Goal: Navigation & Orientation: Find specific page/section

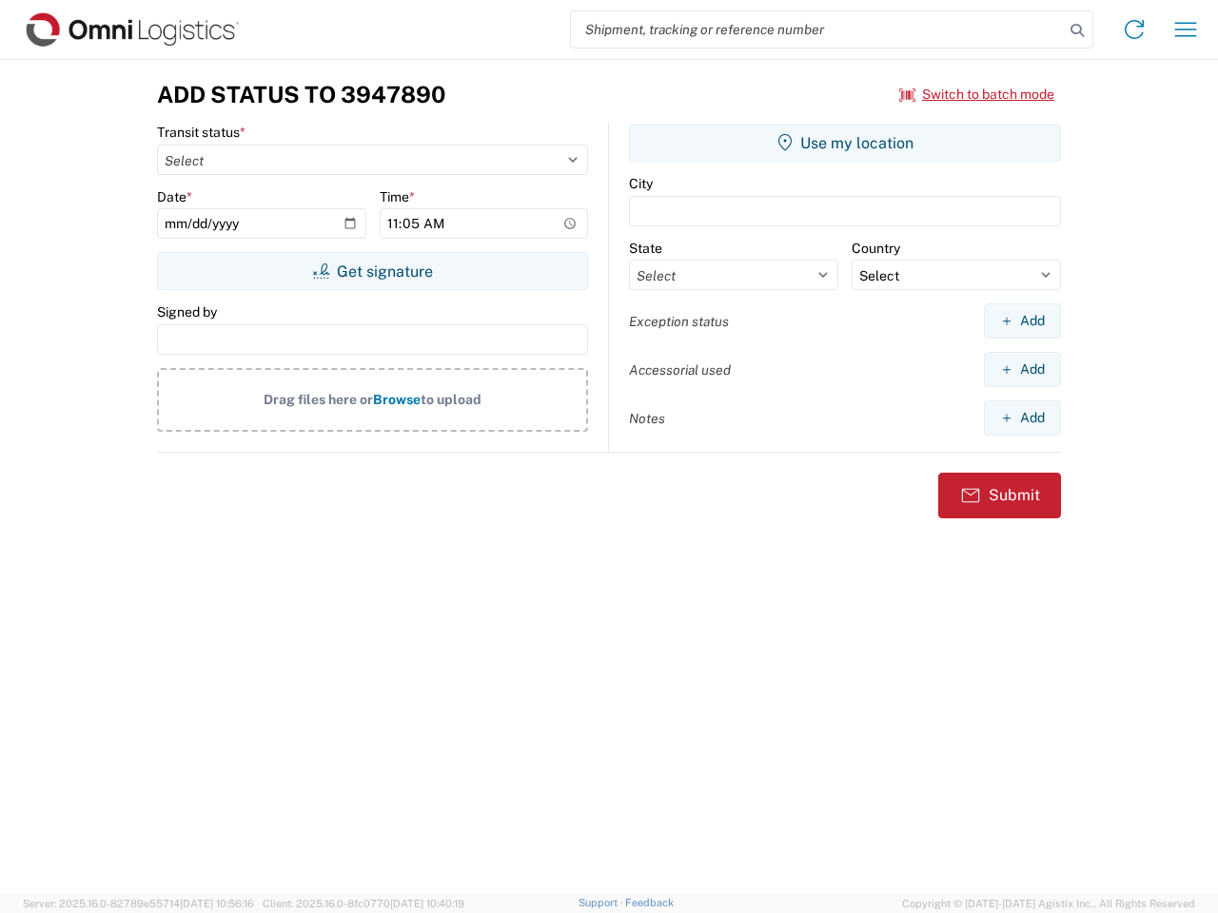
click at [817, 29] on input "search" at bounding box center [817, 29] width 493 height 36
click at [1077, 30] on icon at bounding box center [1077, 30] width 27 height 27
click at [1134, 29] on icon at bounding box center [1134, 29] width 30 height 30
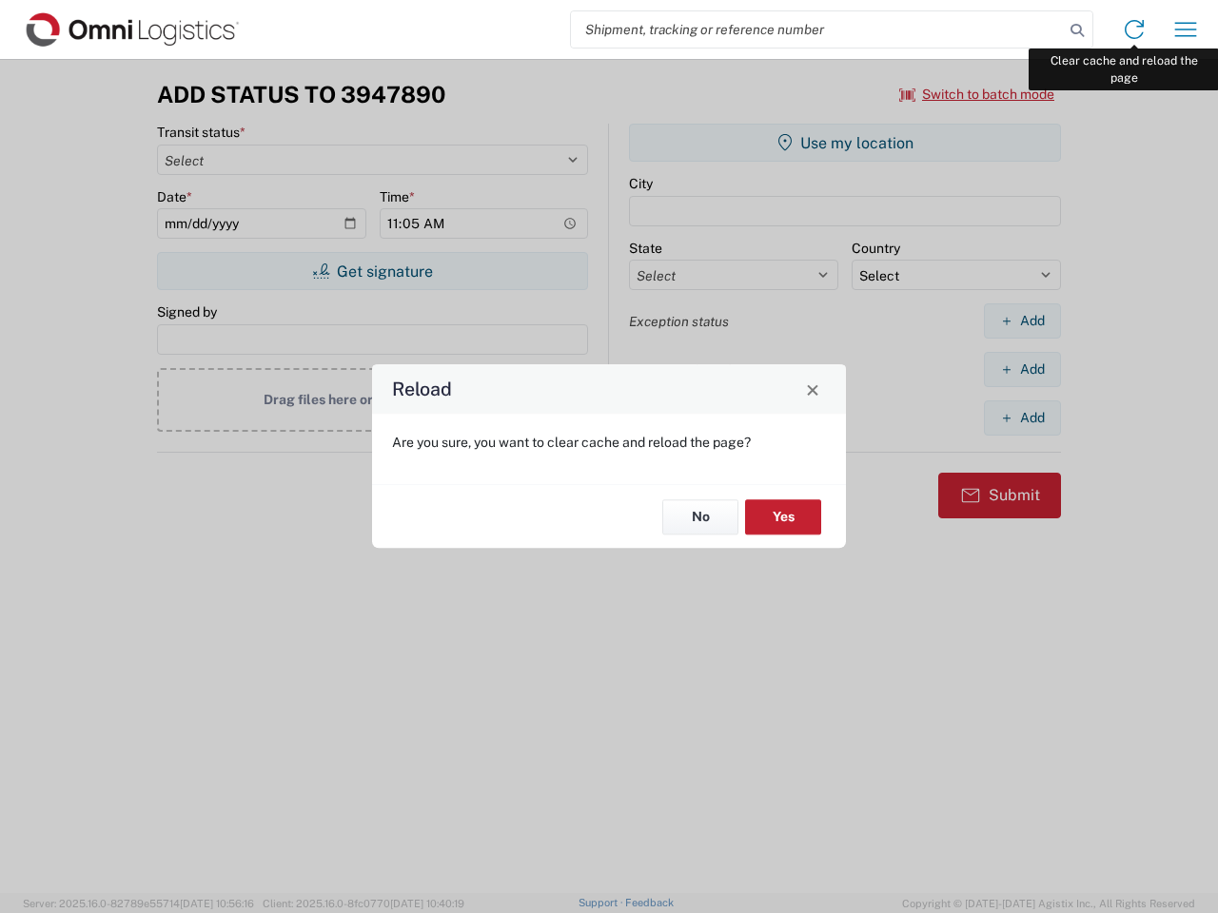
click at [1185, 29] on div "Reload Are you sure, you want to clear cache and reload the page? No Yes" at bounding box center [609, 456] width 1218 height 913
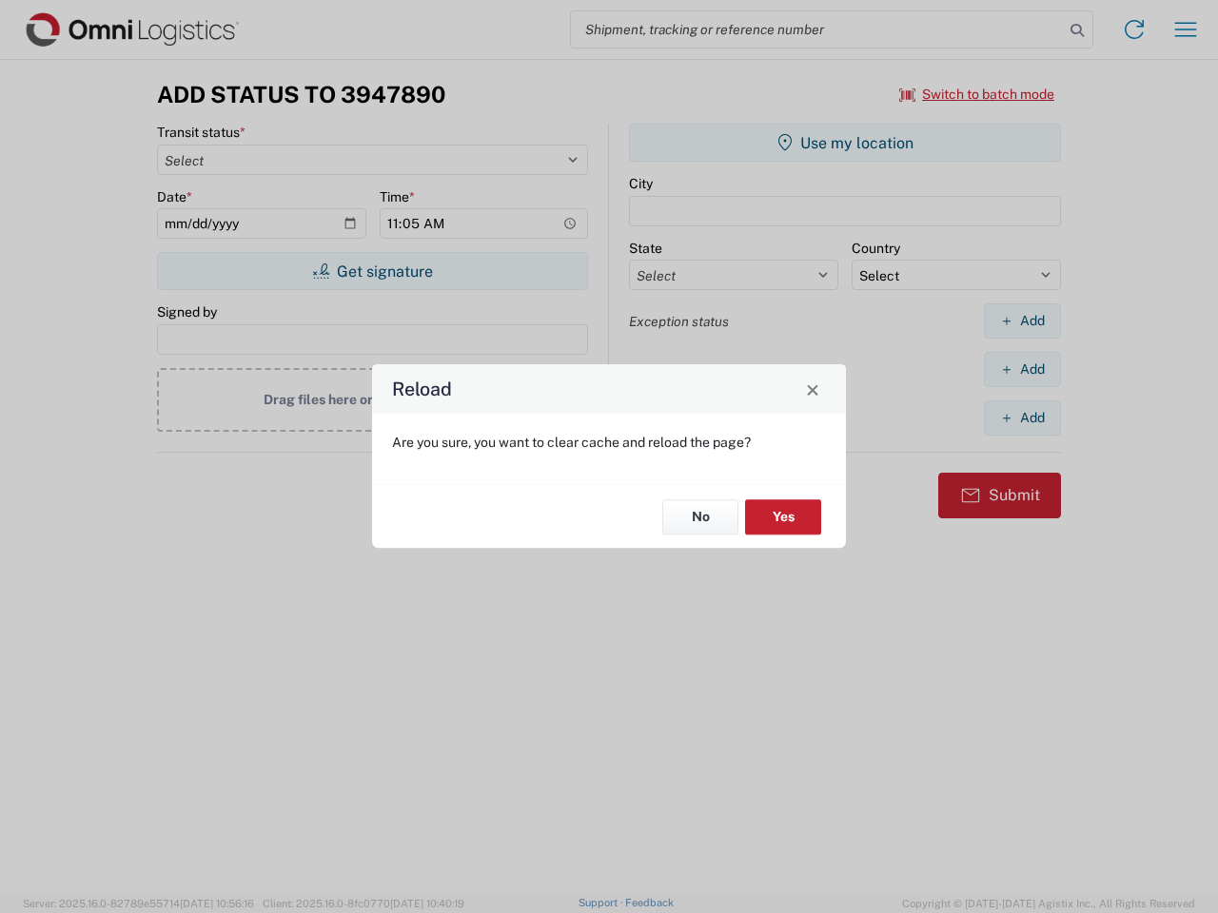
click at [977, 94] on div "Reload Are you sure, you want to clear cache and reload the page? No Yes" at bounding box center [609, 456] width 1218 height 913
click at [372, 271] on div "Reload Are you sure, you want to clear cache and reload the page? No Yes" at bounding box center [609, 456] width 1218 height 913
click at [845, 143] on div "Reload Are you sure, you want to clear cache and reload the page? No Yes" at bounding box center [609, 456] width 1218 height 913
click at [1022, 321] on div "Reload Are you sure, you want to clear cache and reload the page? No Yes" at bounding box center [609, 456] width 1218 height 913
click at [1022, 369] on div "Reload Are you sure, you want to clear cache and reload the page? No Yes" at bounding box center [609, 456] width 1218 height 913
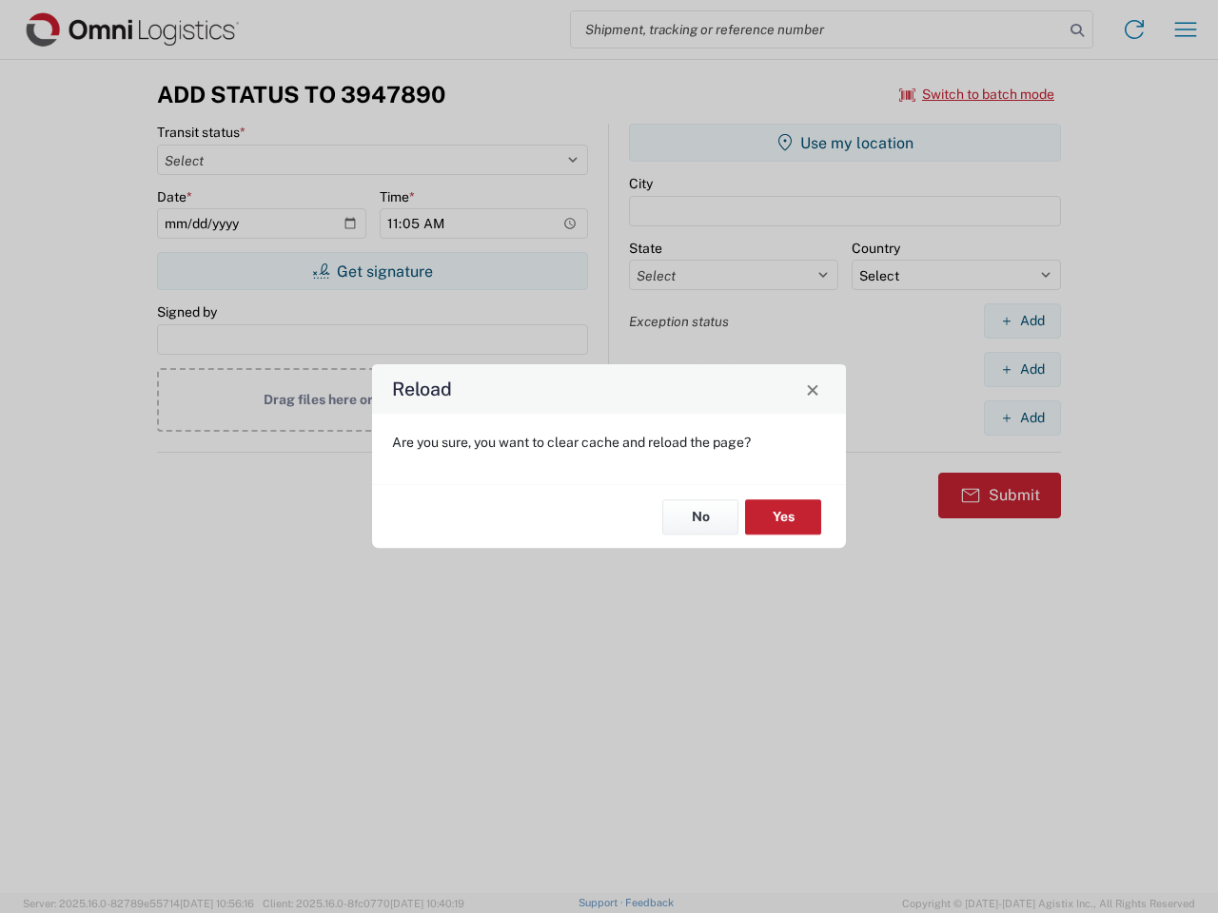
click at [1022, 418] on div "Reload Are you sure, you want to clear cache and reload the page? No Yes" at bounding box center [609, 456] width 1218 height 913
